Goal: Information Seeking & Learning: Understand process/instructions

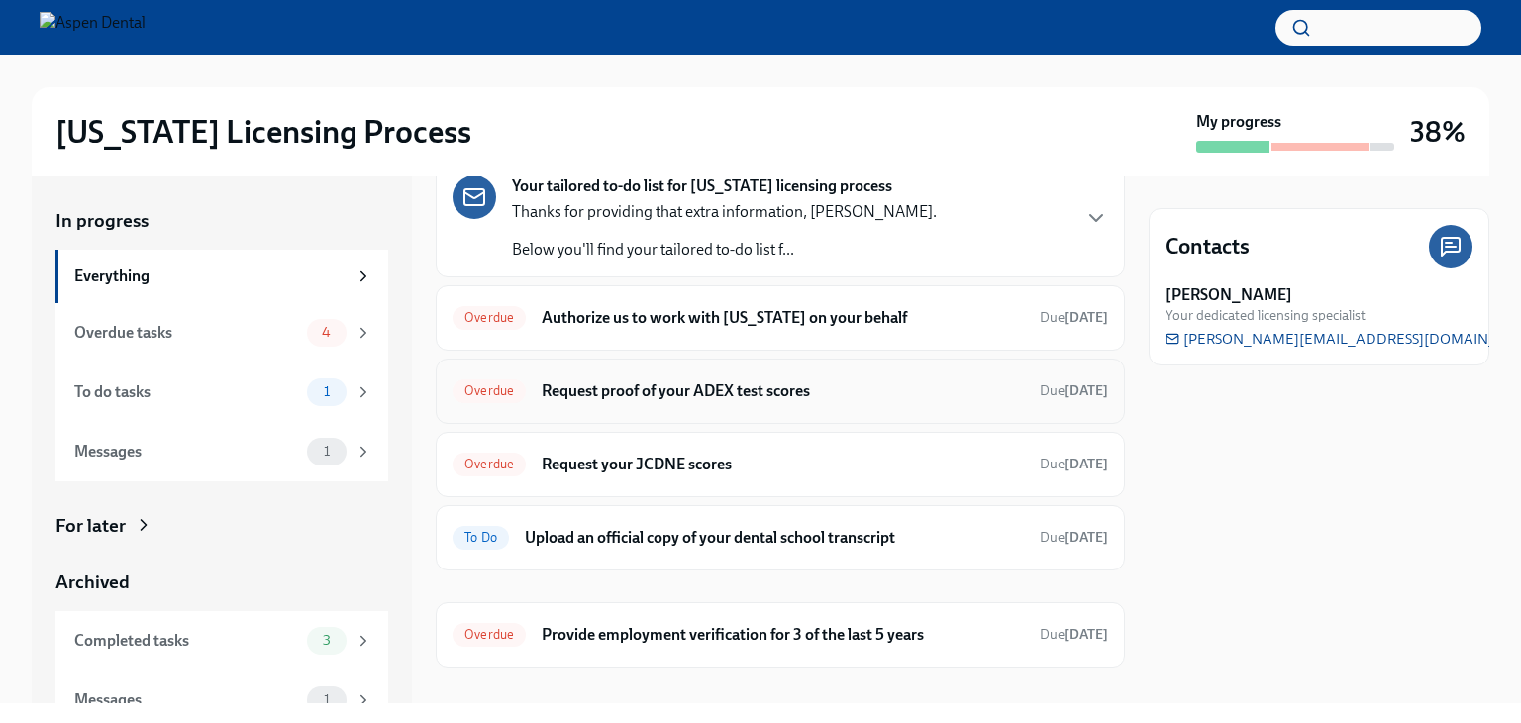
scroll to position [116, 0]
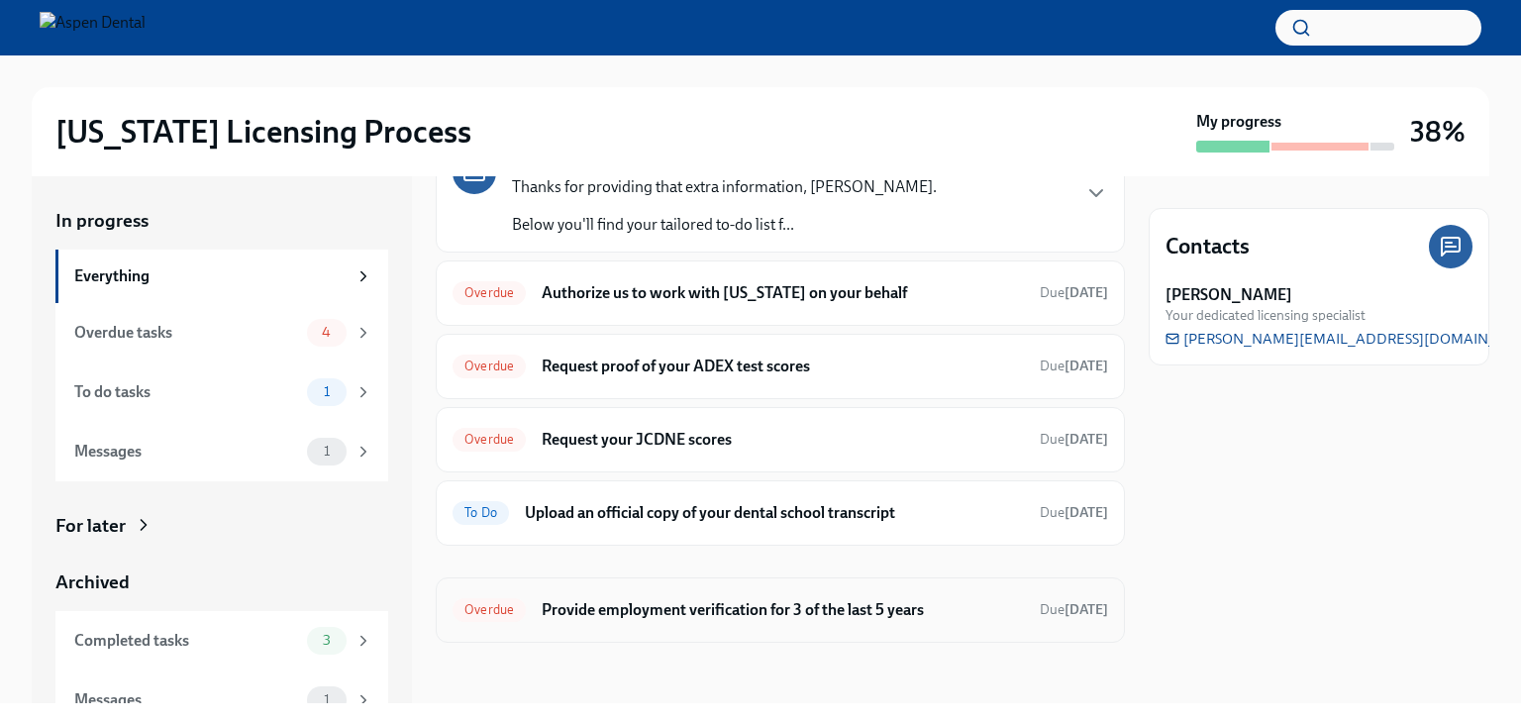
click at [803, 599] on h6 "Provide employment verification for 3 of the last 5 years" at bounding box center [783, 610] width 482 height 22
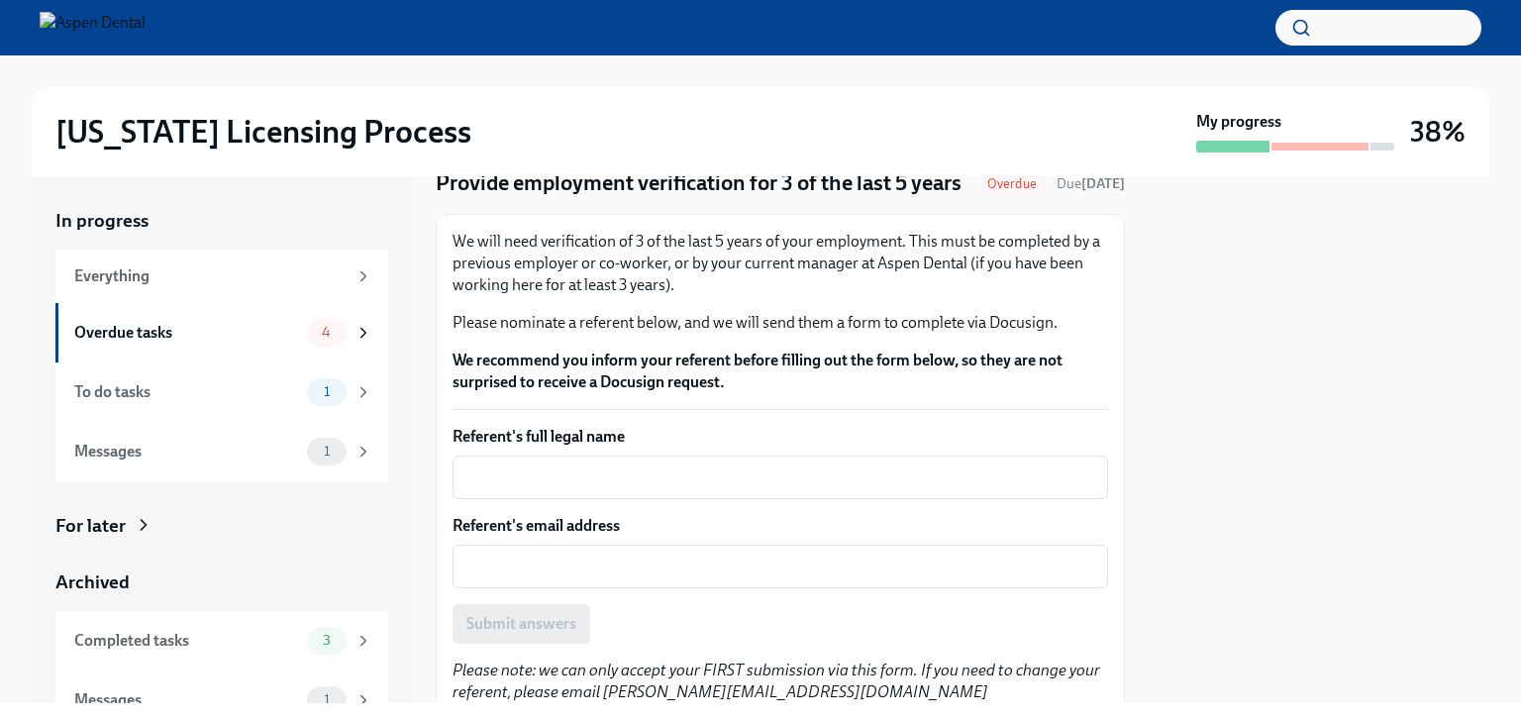
scroll to position [251, 0]
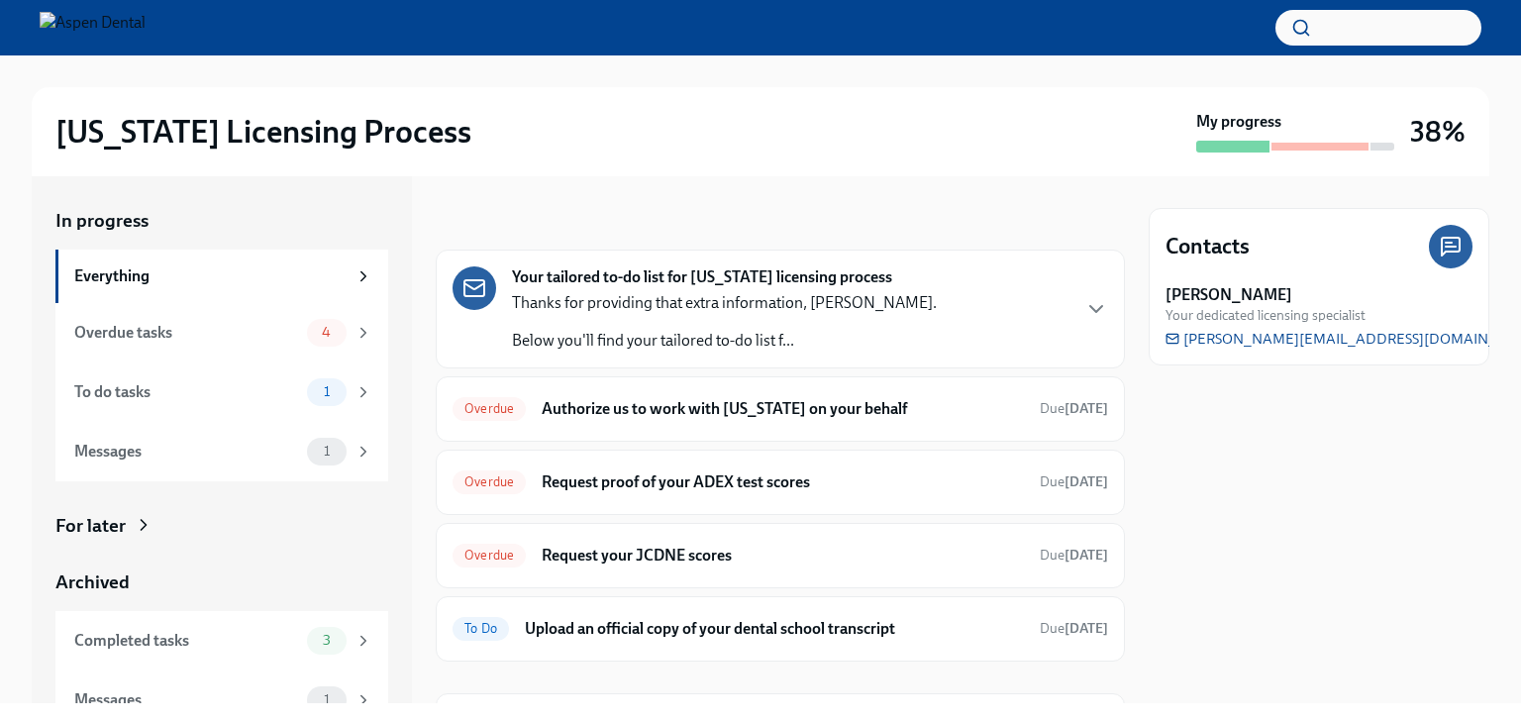
scroll to position [116, 0]
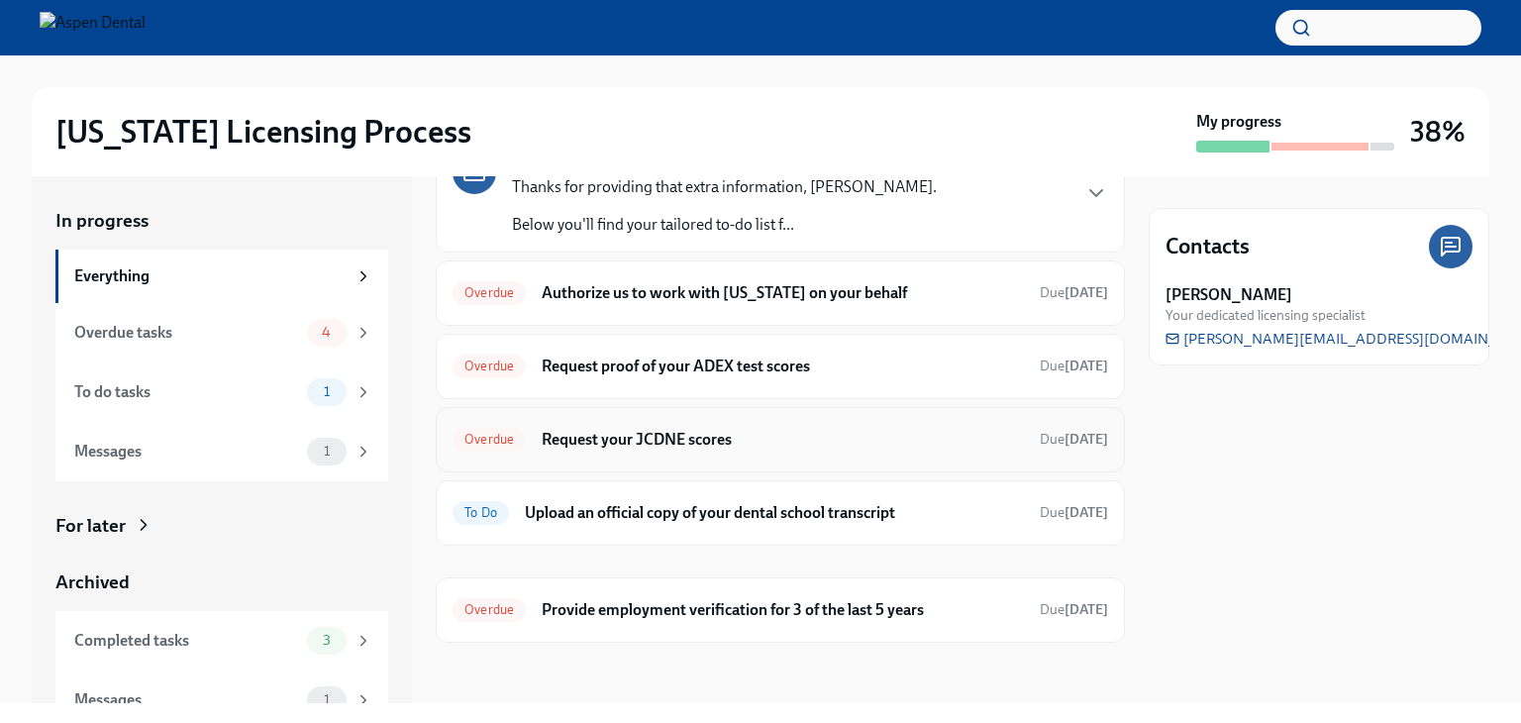
click at [709, 439] on h6 "Request your JCDNE scores" at bounding box center [783, 440] width 482 height 22
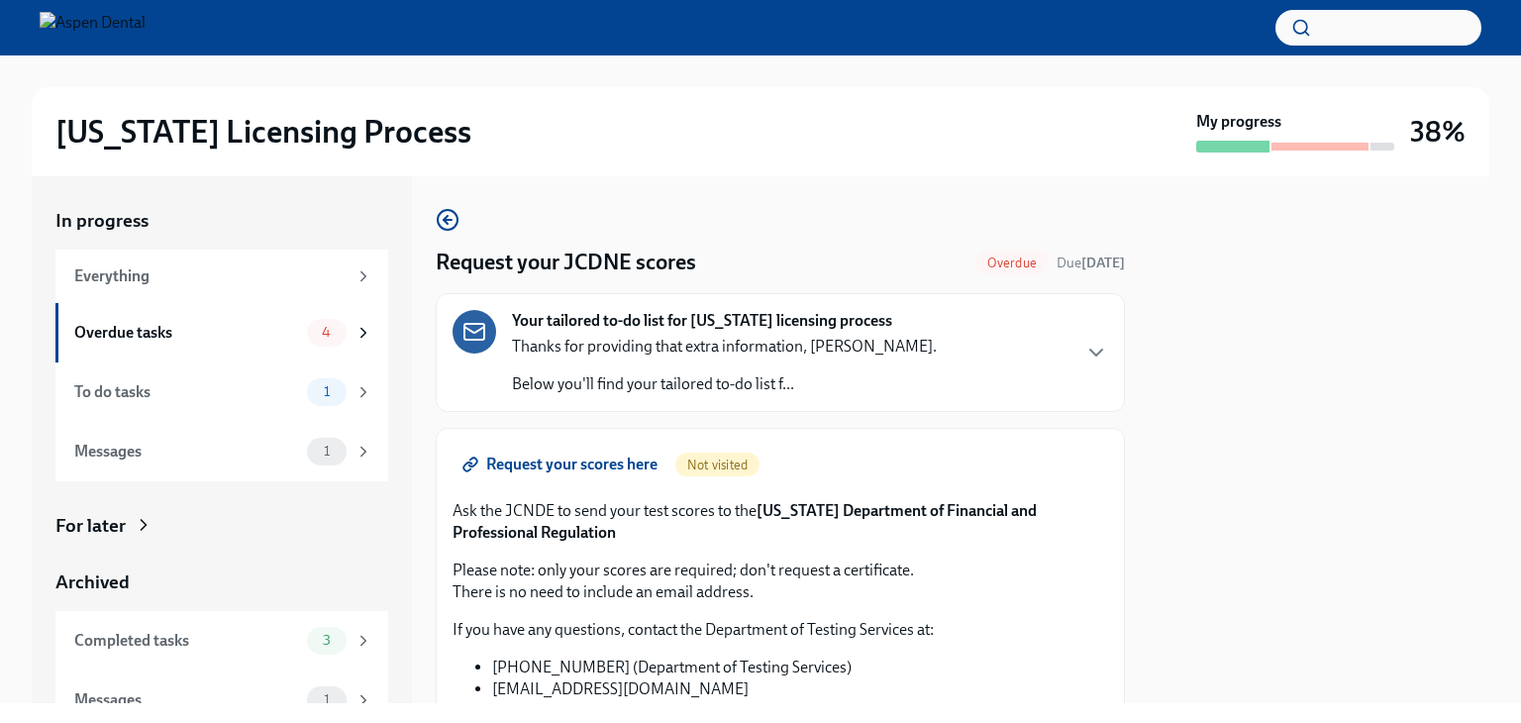
click at [642, 454] on span "Request your scores here" at bounding box center [561, 464] width 191 height 20
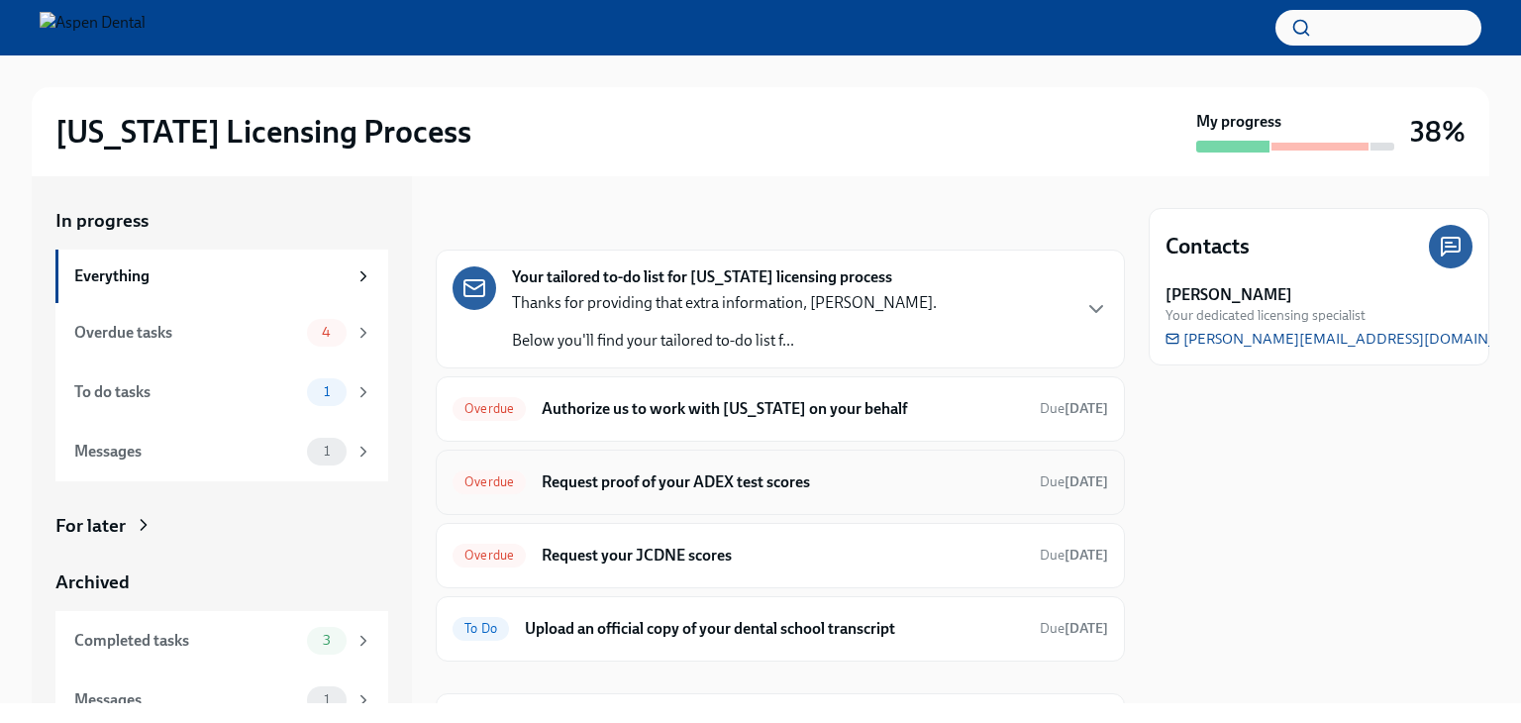
click at [757, 478] on h6 "Request proof of your ADEX test scores" at bounding box center [783, 482] width 482 height 22
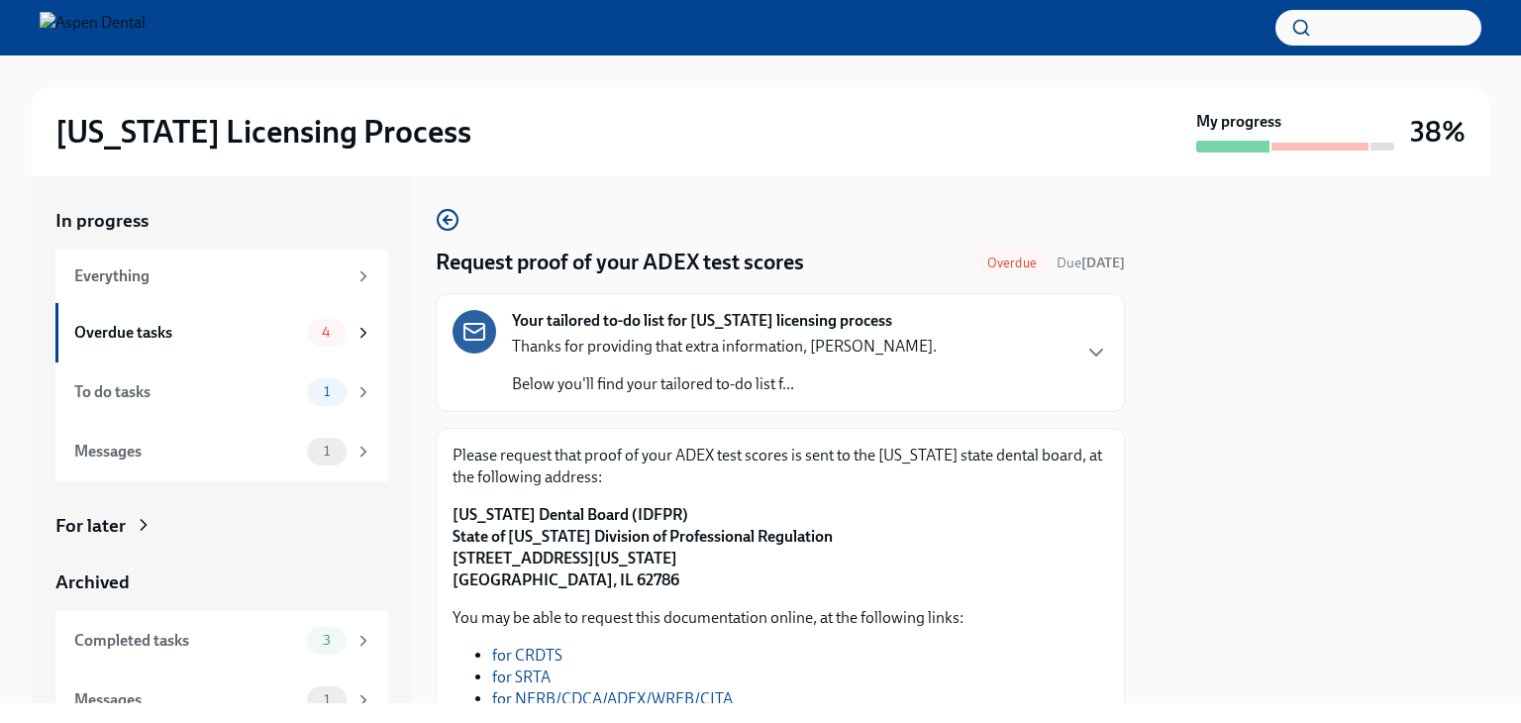
click at [867, 353] on p "Thanks for providing that extra information, [PERSON_NAME]." at bounding box center [724, 347] width 425 height 22
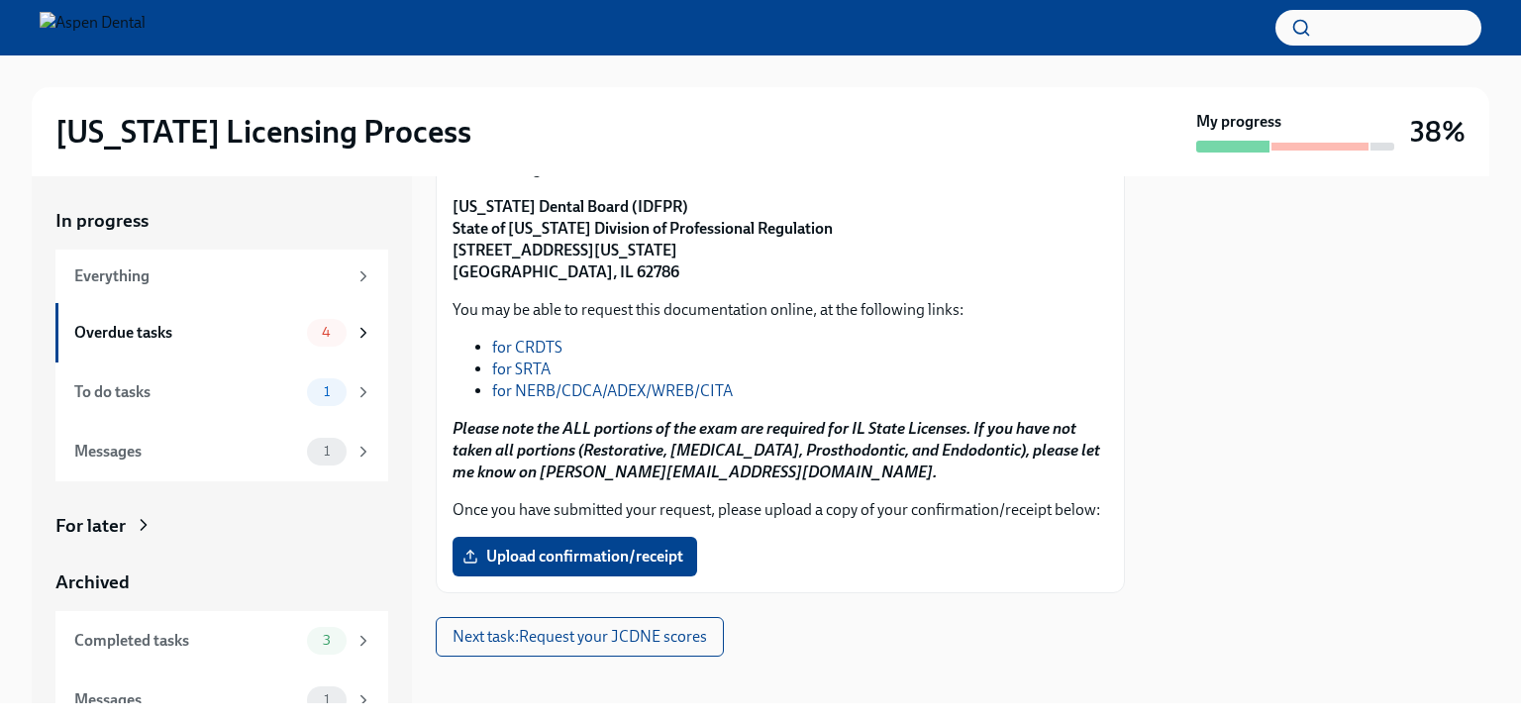
scroll to position [865, 0]
